Goal: Information Seeking & Learning: Check status

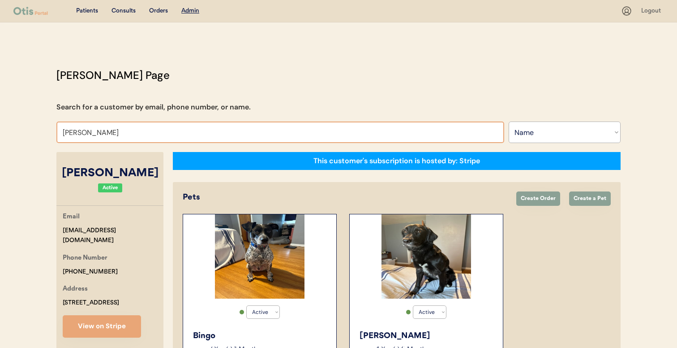
select select ""Name""
select select "true"
type input "dale gam"
type input "dale gambrill"
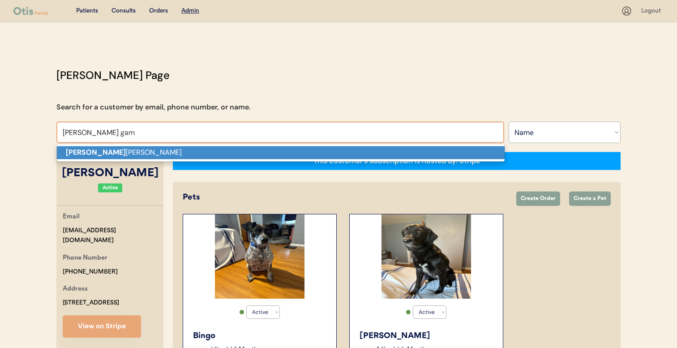
click at [194, 149] on p "Dale Gam brill" at bounding box center [281, 152] width 448 height 13
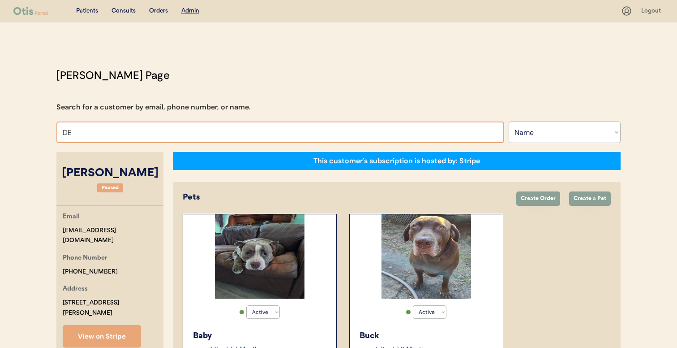
type input "DEB"
type input "DEBbie Mossman"
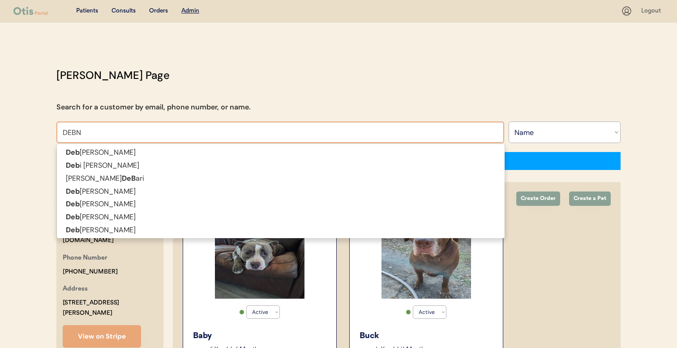
type input "DEB"
type input "DEBbie Mossman"
type input "DE"
type input "DENISE BA"
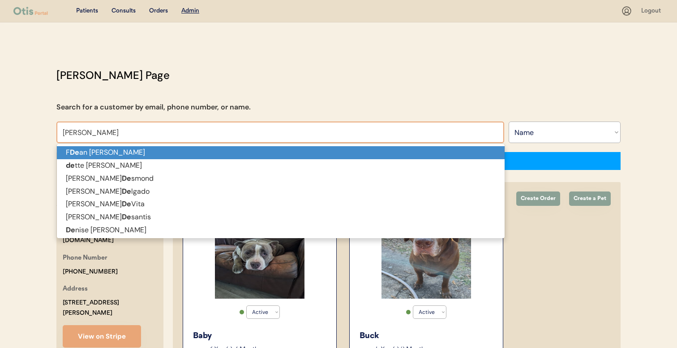
type input "DENISE BArbaree"
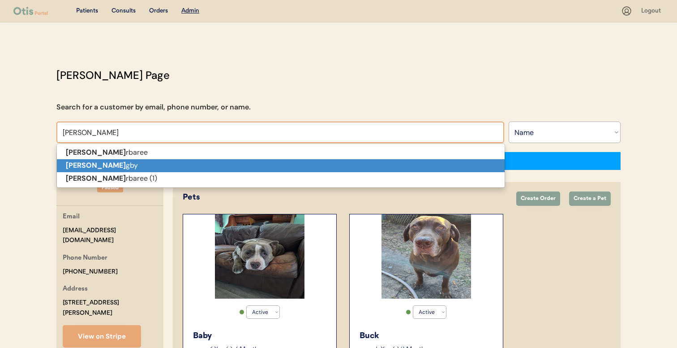
click at [245, 161] on p "Denise Ba gby" at bounding box center [281, 165] width 448 height 13
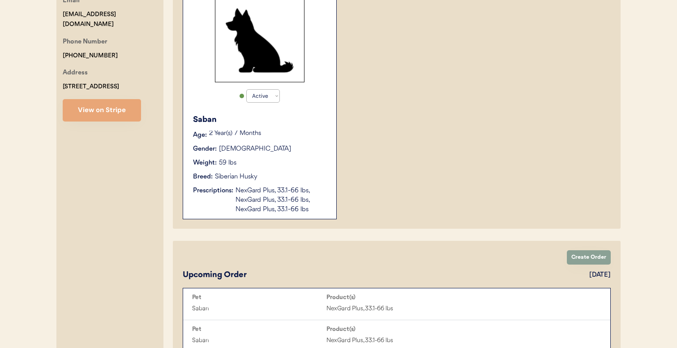
scroll to position [218, 0]
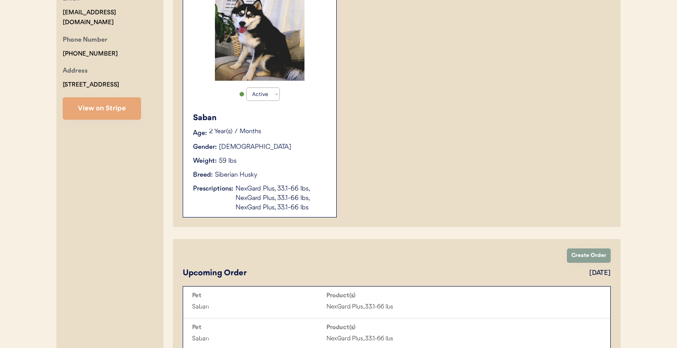
type input "[PERSON_NAME]"
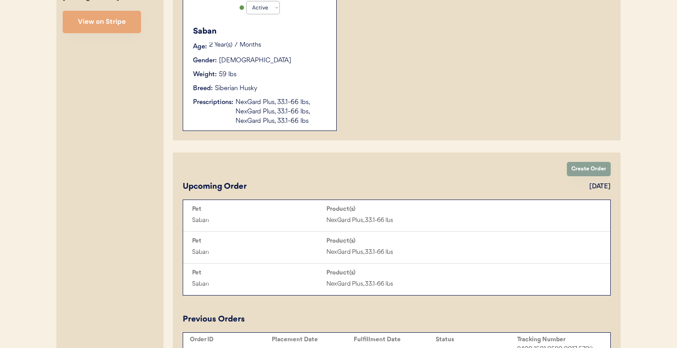
scroll to position [303, 0]
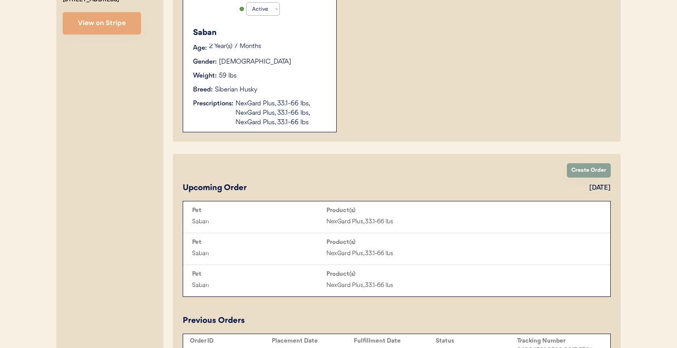
click at [292, 97] on div "Saban Age: 2 Year(s) 7 Months Gender: Male Weight: 59 lbs Breed: Siberian Husky…" at bounding box center [260, 76] width 144 height 109
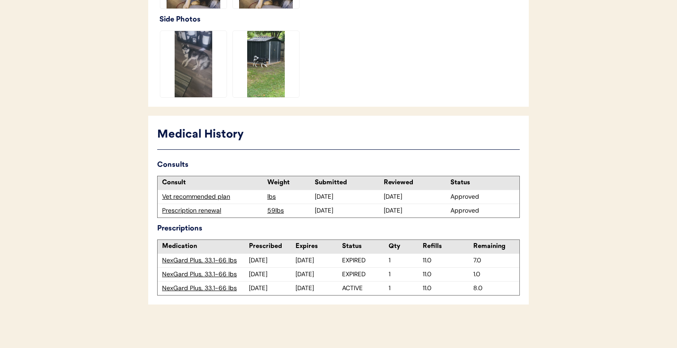
scroll to position [349, 0]
click at [217, 198] on div "Vet recommended plan" at bounding box center [212, 196] width 101 height 9
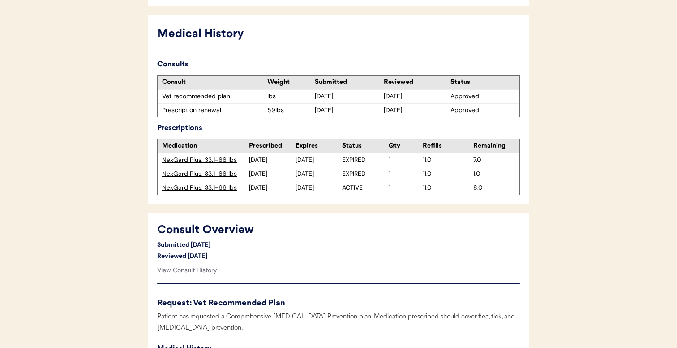
scroll to position [243, 0]
